Goal: Information Seeking & Learning: Learn about a topic

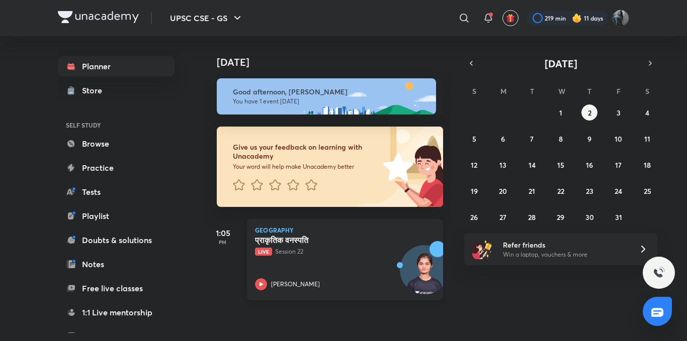
click at [258, 286] on icon at bounding box center [261, 285] width 12 height 12
